Goal: Information Seeking & Learning: Learn about a topic

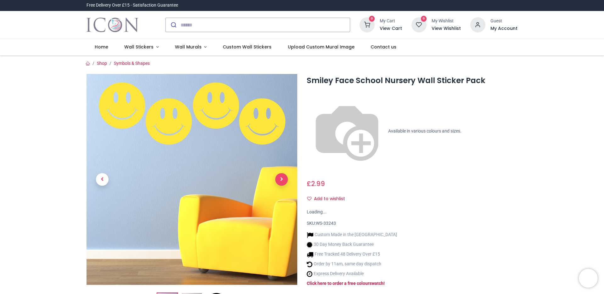
click at [282, 180] on span "Next" at bounding box center [281, 179] width 13 height 13
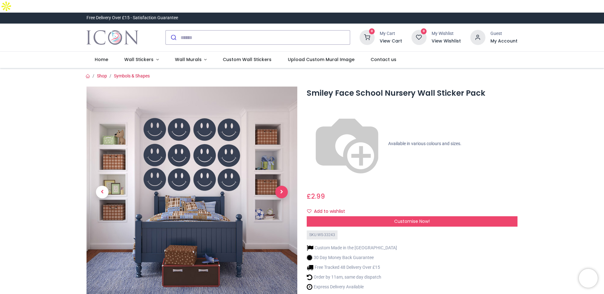
click at [282, 186] on span "Next" at bounding box center [281, 192] width 13 height 13
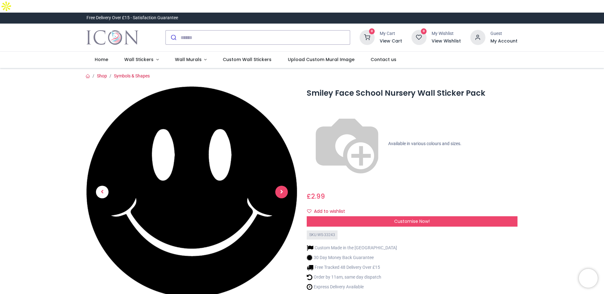
click at [285, 186] on span "Next" at bounding box center [281, 192] width 13 height 13
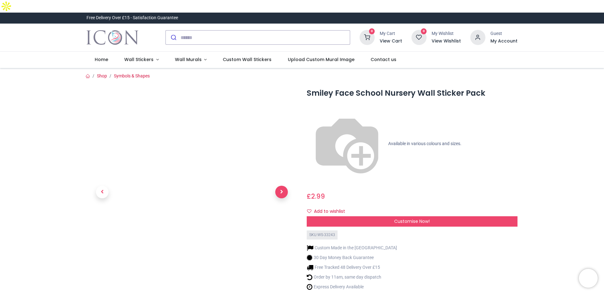
click at [285, 186] on span "Next" at bounding box center [281, 192] width 13 height 13
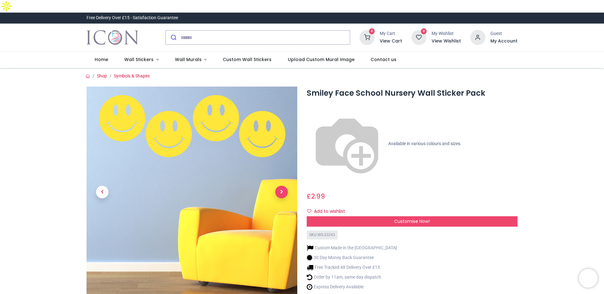
click at [285, 186] on span "Next" at bounding box center [281, 192] width 13 height 13
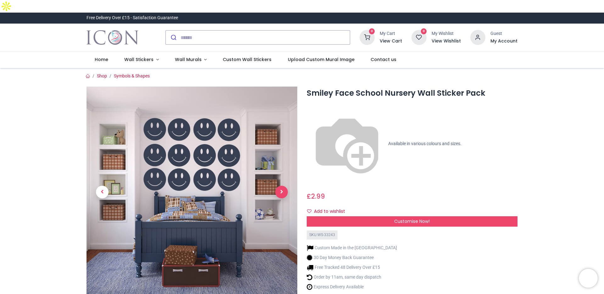
click at [285, 186] on span "Next" at bounding box center [281, 192] width 13 height 13
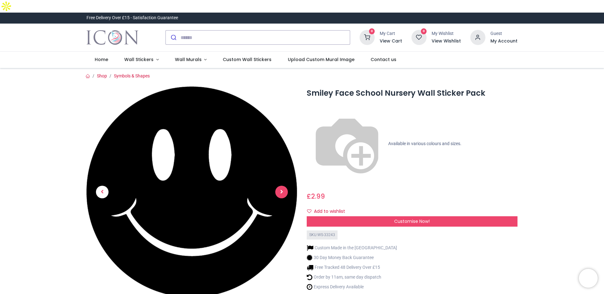
click at [285, 186] on span "Next" at bounding box center [281, 192] width 13 height 13
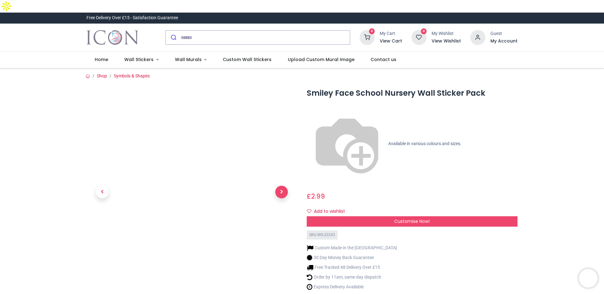
click at [285, 186] on span "Next" at bounding box center [281, 192] width 13 height 13
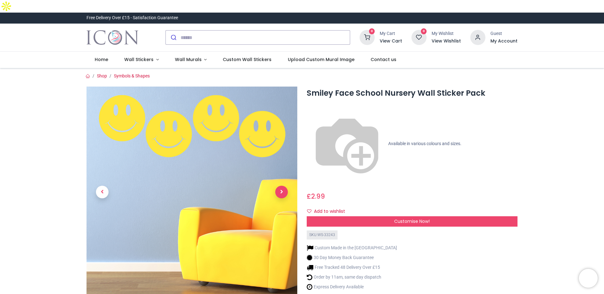
click at [285, 186] on span "Next" at bounding box center [281, 192] width 13 height 13
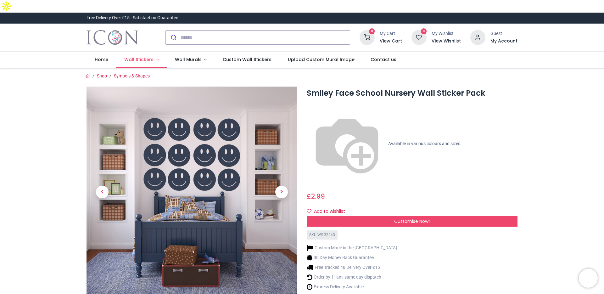
click at [132, 56] on span "Wall Stickers" at bounding box center [138, 59] width 29 height 6
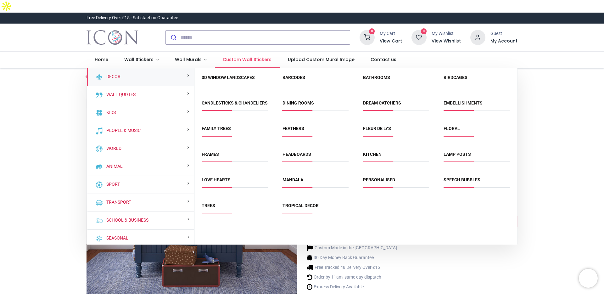
click at [252, 52] on link "Custom Wall Stickers" at bounding box center [247, 60] width 65 height 16
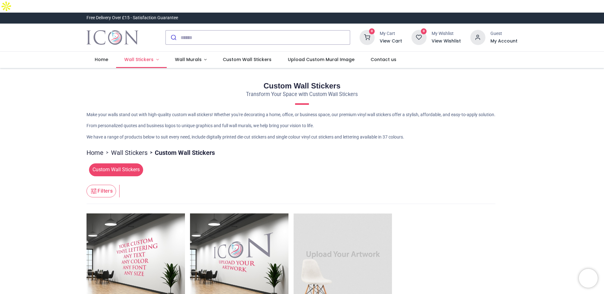
click at [145, 56] on span "Wall Stickers" at bounding box center [138, 59] width 29 height 6
